Goal: Task Accomplishment & Management: Manage account settings

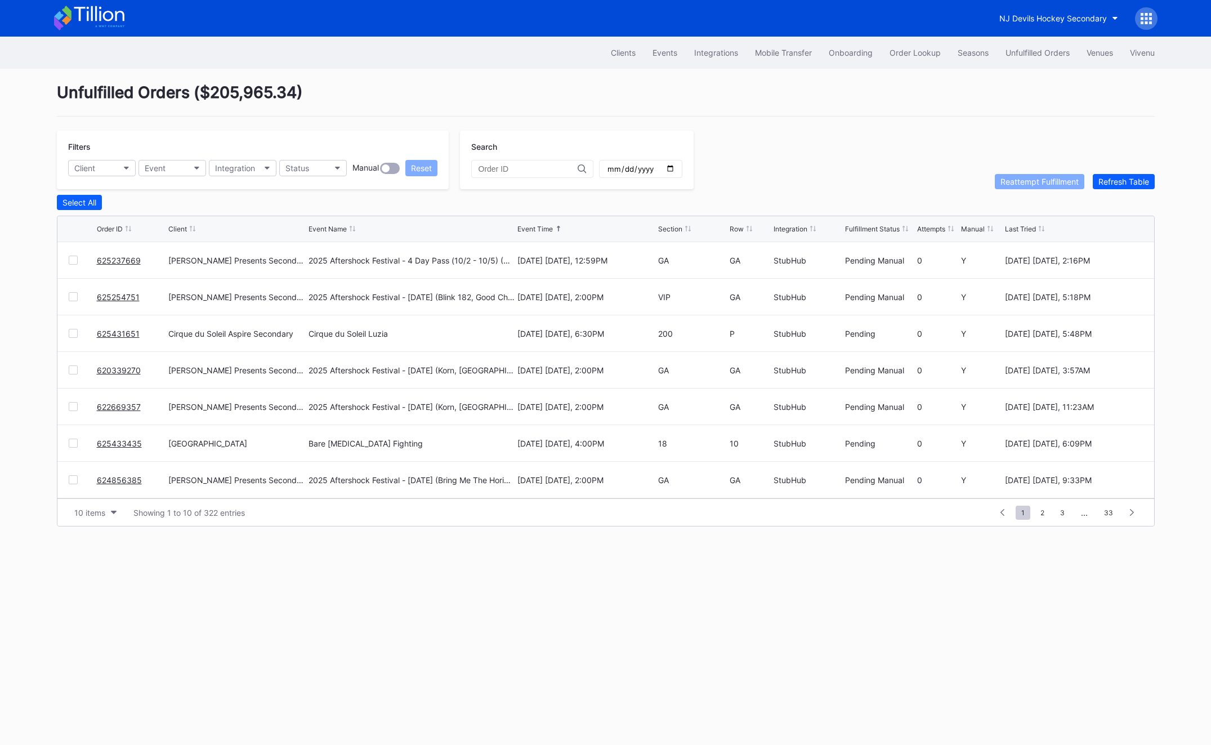
click at [925, 66] on div "Clients Events Integrations Mobile Transfer Onboarding Order Lookup Seasons Unf…" at bounding box center [606, 53] width 1126 height 32
click at [920, 61] on button "Order Lookup" at bounding box center [915, 52] width 68 height 21
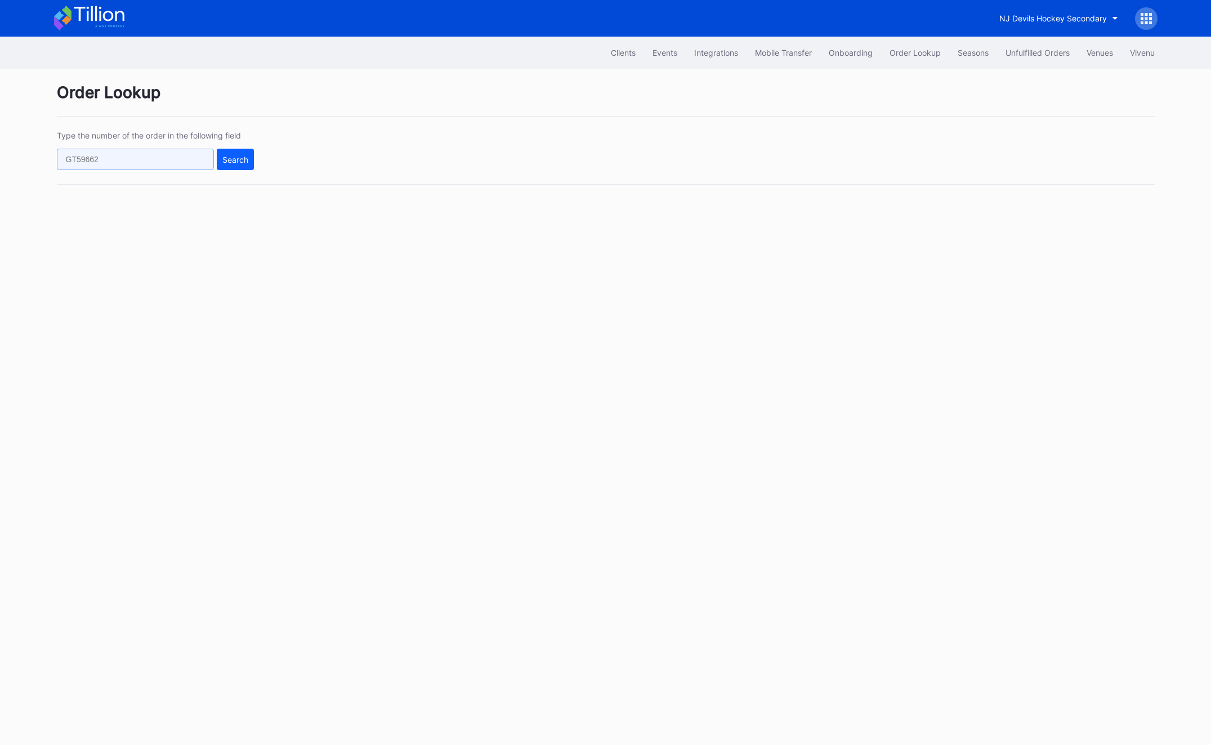
click at [184, 167] on input "text" at bounding box center [135, 159] width 157 height 21
paste input "75981860"
type input "75981860"
click at [217, 163] on button "Search" at bounding box center [235, 159] width 37 height 21
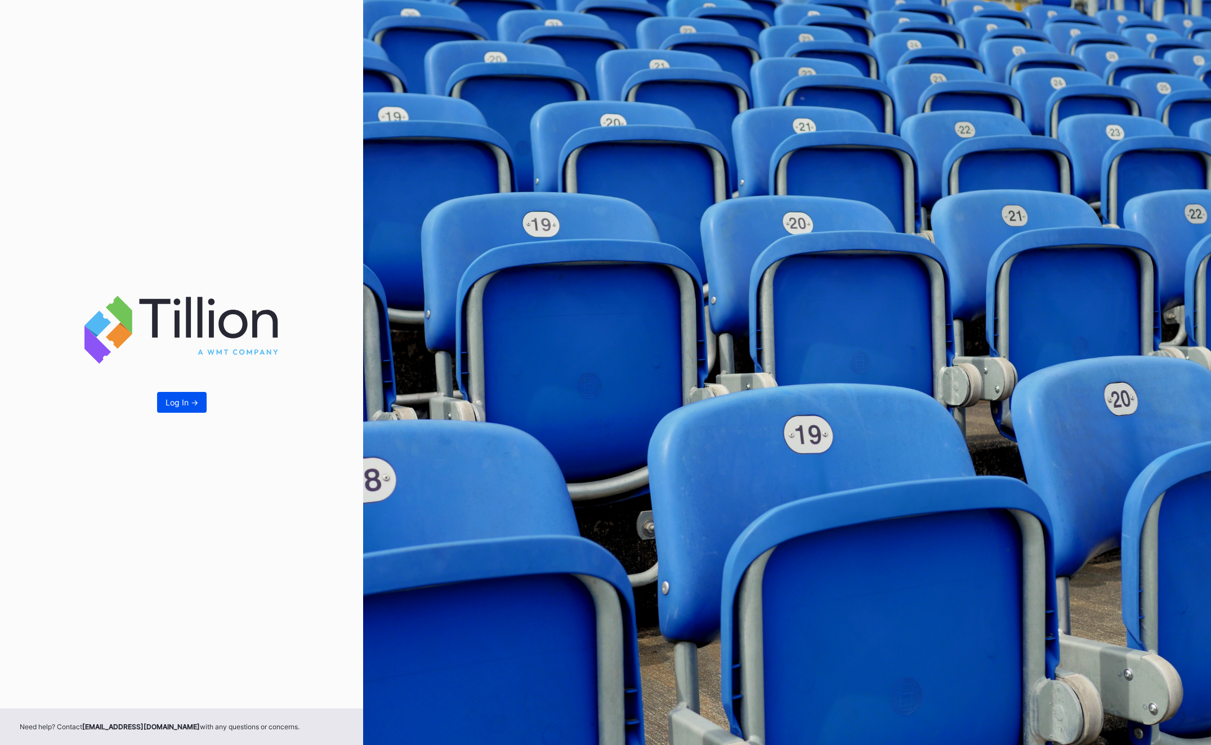
click at [183, 395] on button "Log In ->" at bounding box center [182, 402] width 50 height 21
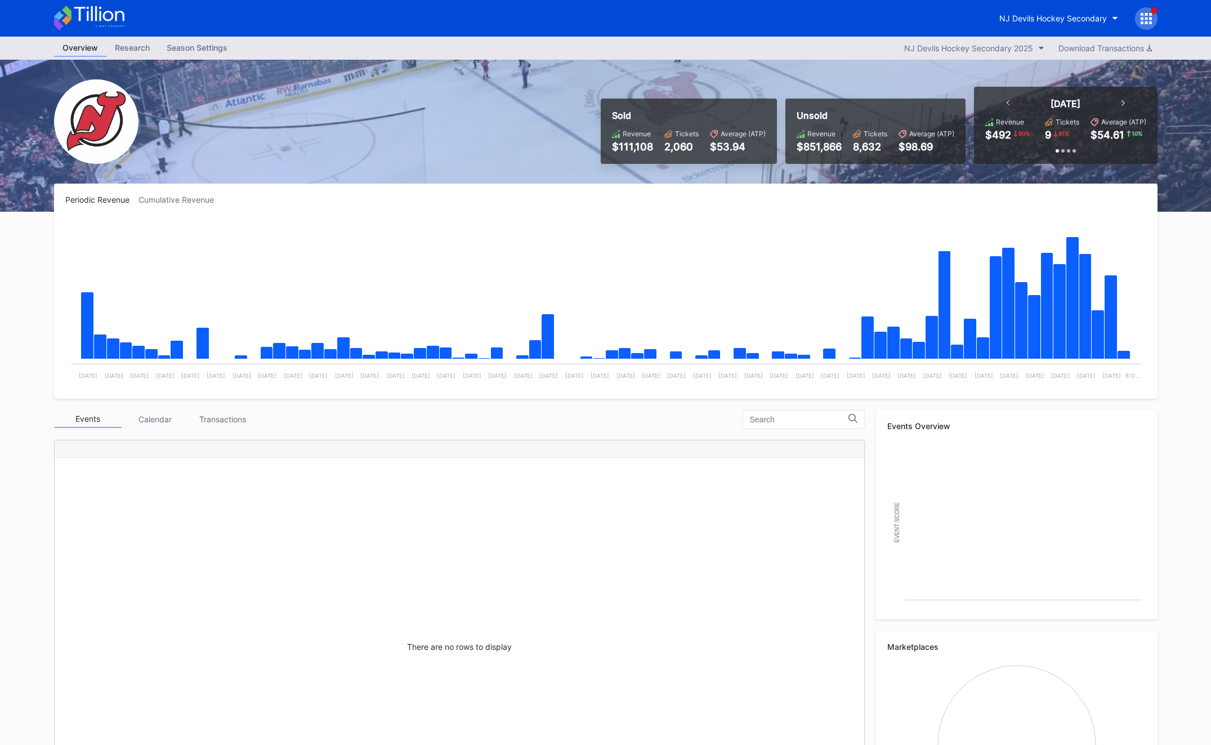
click at [1144, 13] on icon at bounding box center [1146, 18] width 11 height 11
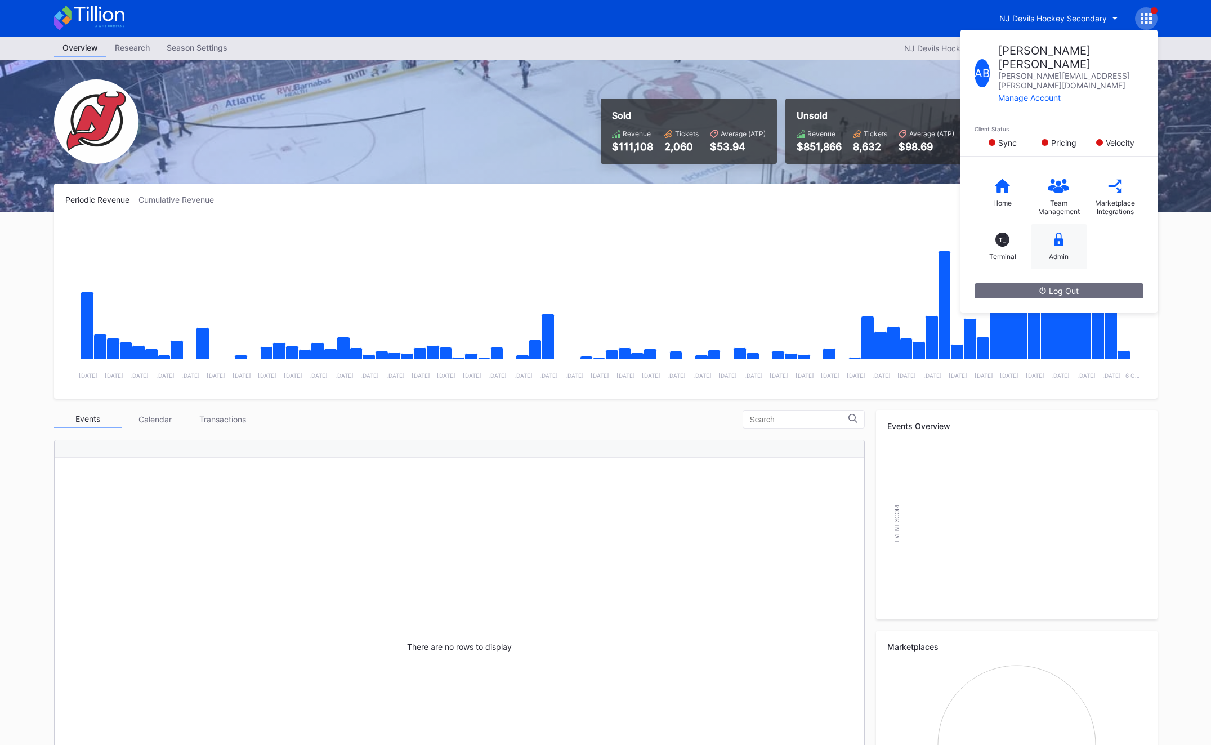
click at [1041, 224] on div "Admin" at bounding box center [1059, 246] width 56 height 45
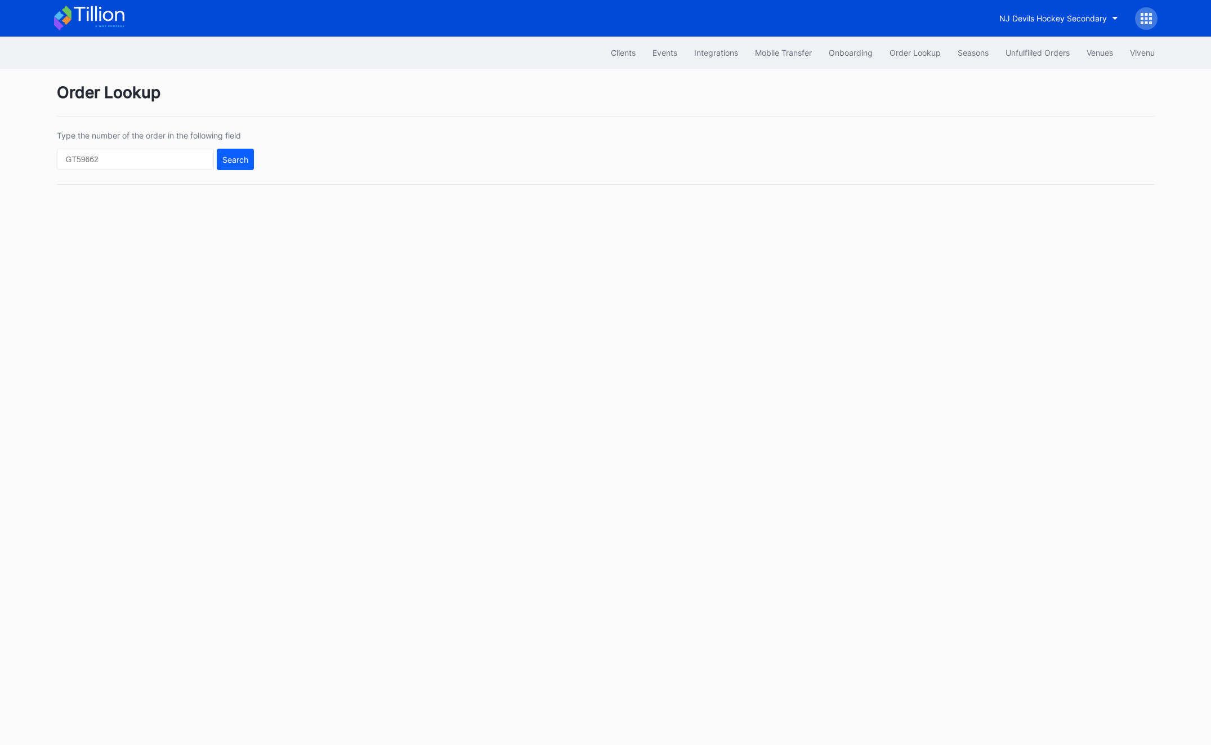
click at [151, 140] on div "Type the number of the order in the following field Search" at bounding box center [155, 150] width 197 height 39
click at [151, 158] on input "text" at bounding box center [135, 159] width 157 height 21
paste input "75981860"
type input "75981860"
click at [252, 158] on button "Search" at bounding box center [235, 159] width 37 height 21
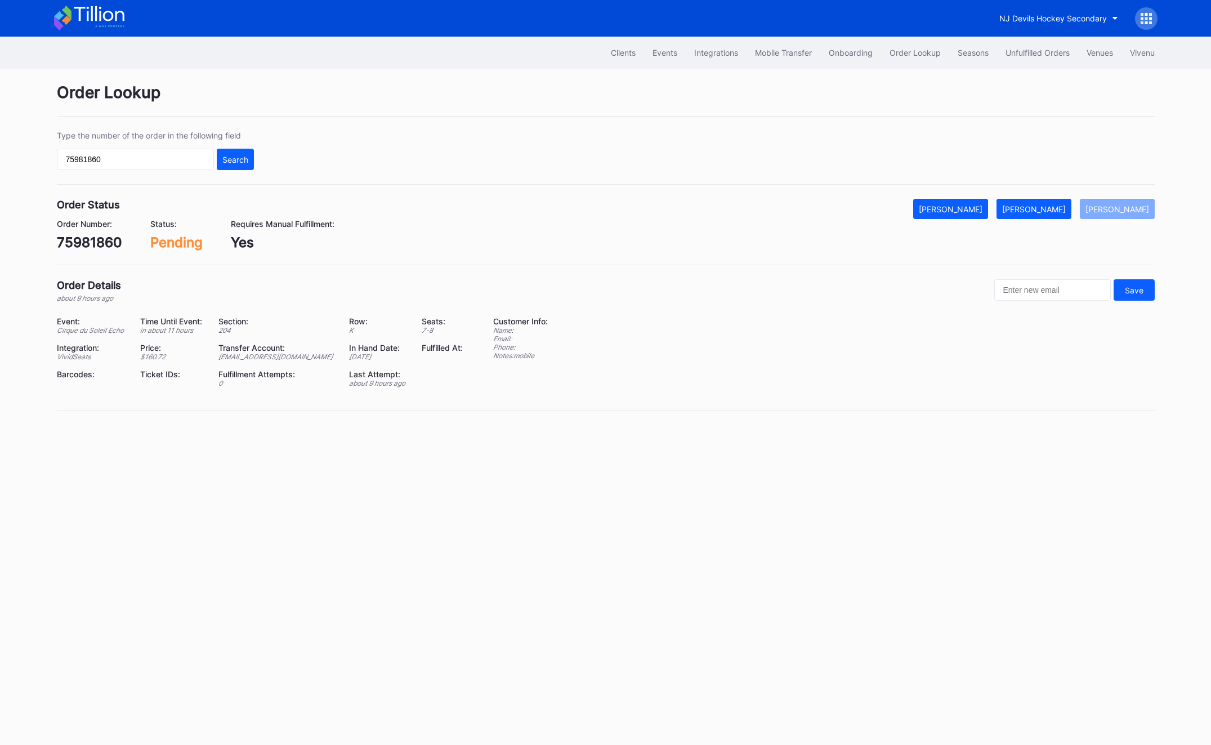
click at [84, 250] on div "75981860" at bounding box center [89, 242] width 65 height 16
copy div "75981860"
click at [1056, 199] on button "Mark Fulfilled" at bounding box center [1034, 209] width 75 height 20
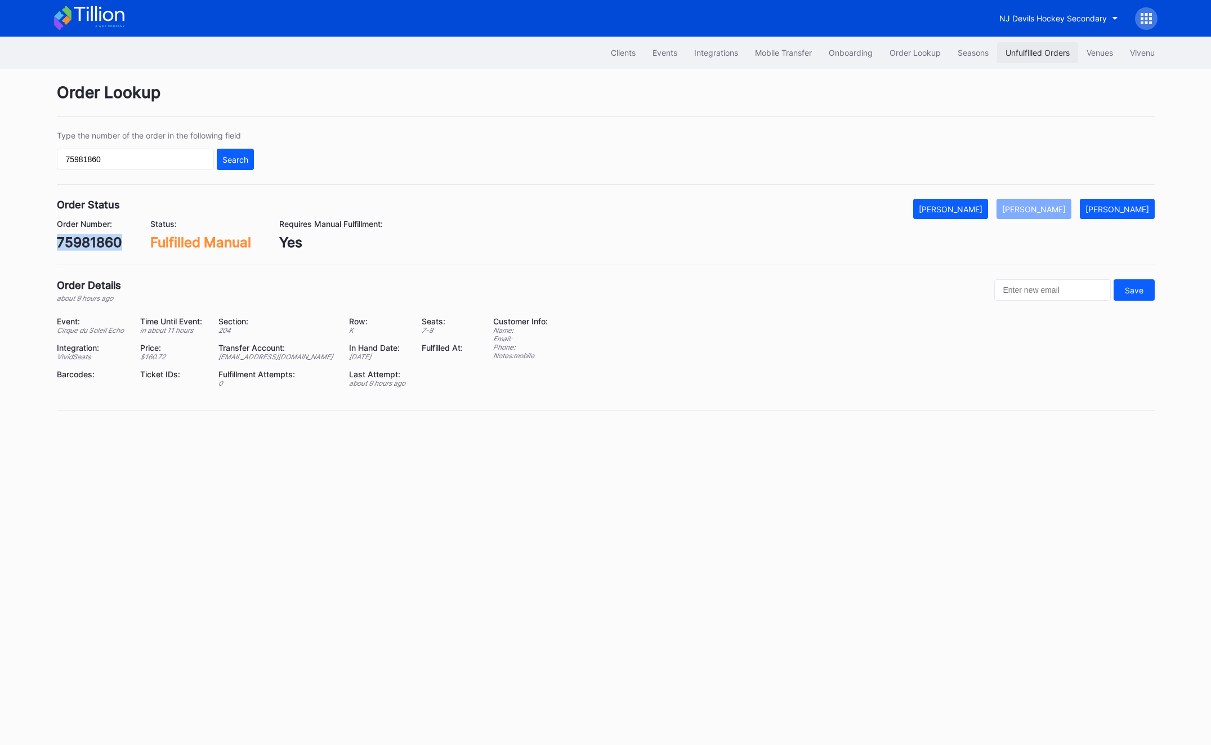
click at [1051, 56] on div "Unfulfilled Orders" at bounding box center [1038, 53] width 64 height 10
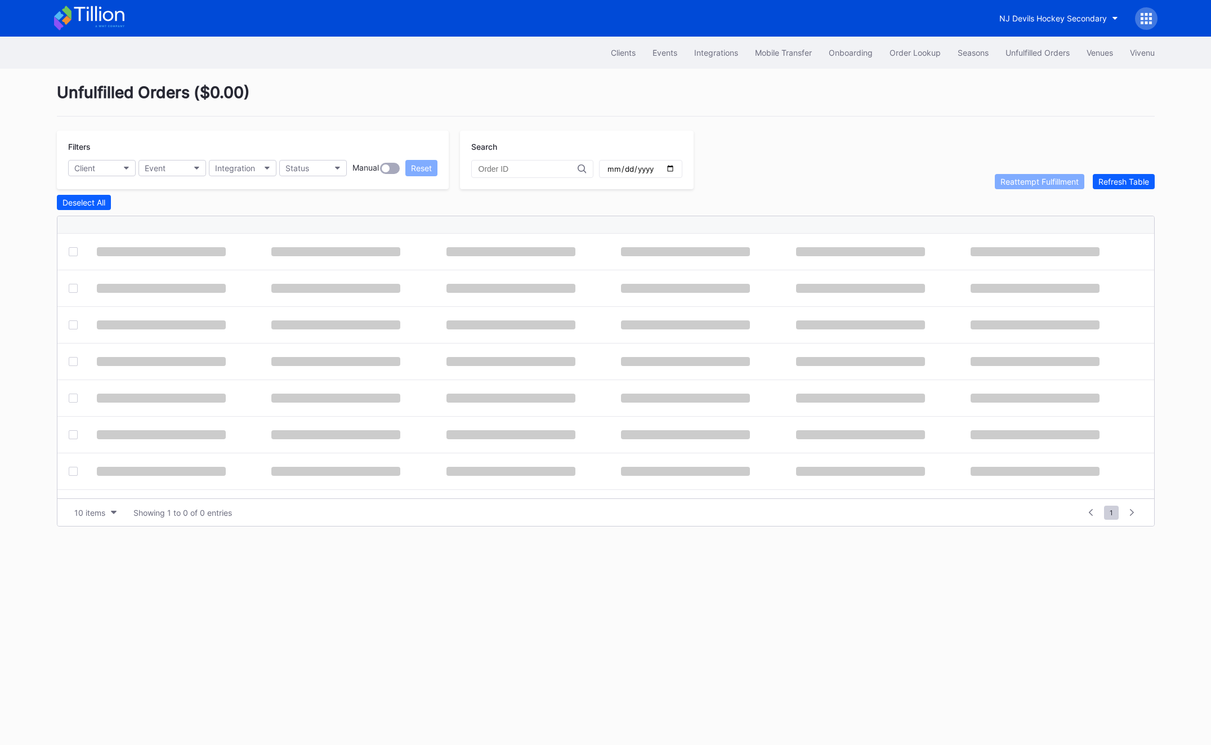
click at [1051, 56] on div "Unfulfilled Orders" at bounding box center [1038, 53] width 64 height 10
